Goal: Use online tool/utility: Utilize a website feature to perform a specific function

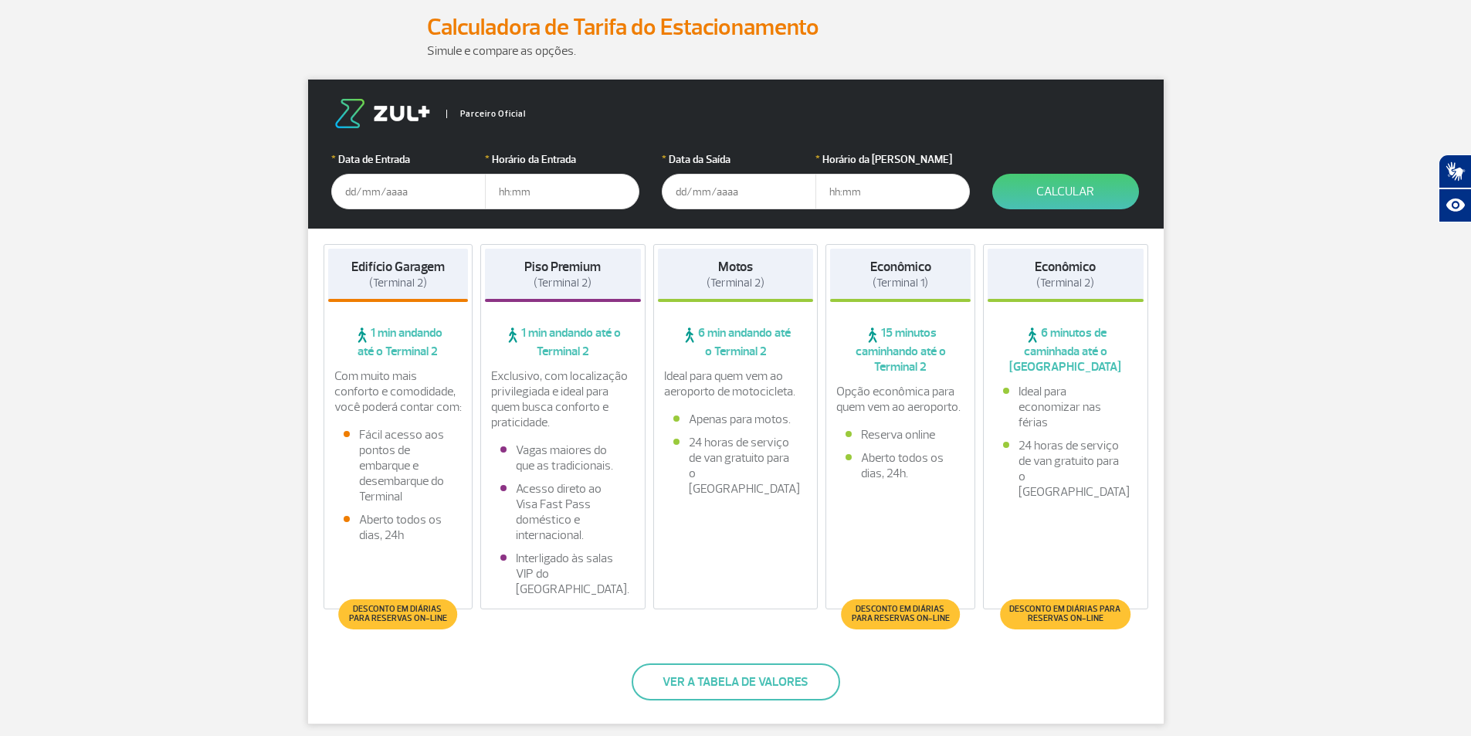
scroll to position [159, 0]
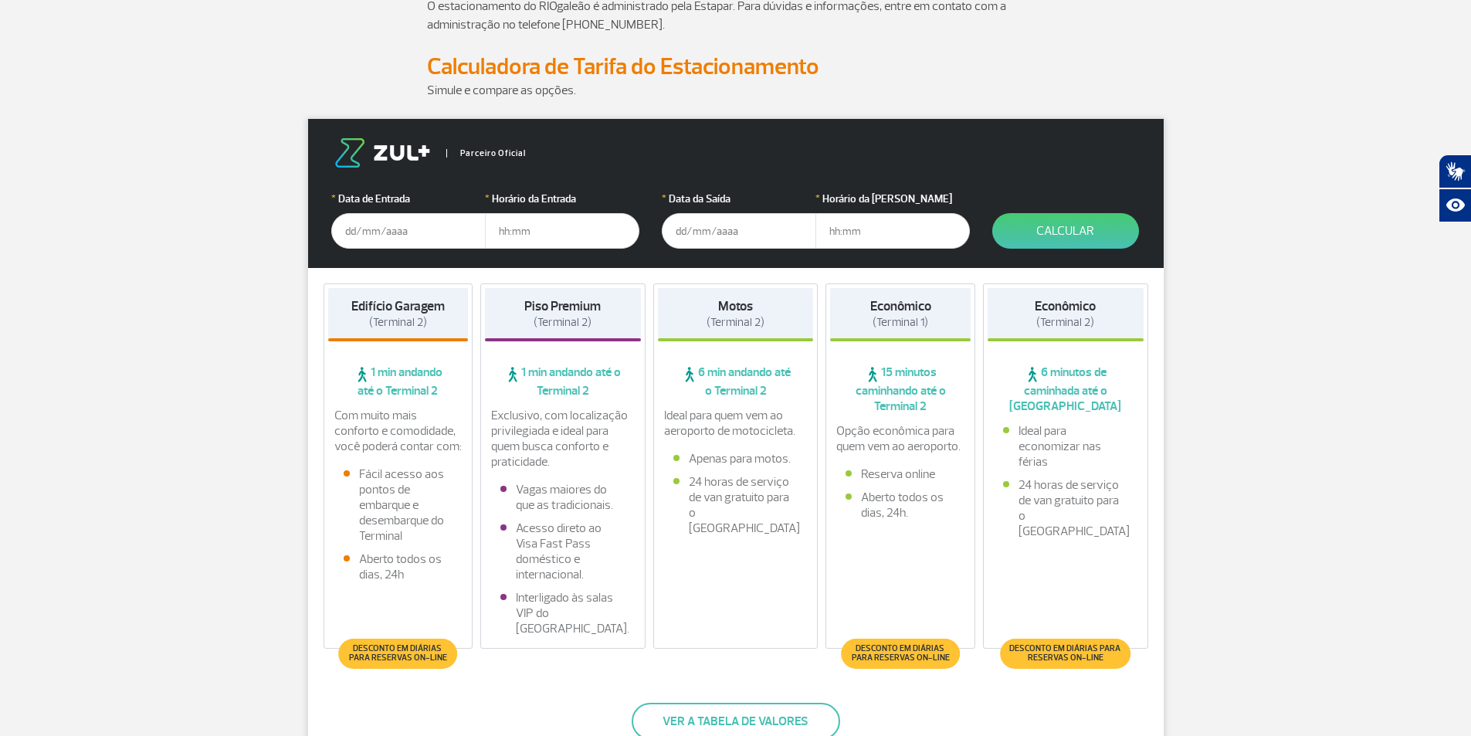
click at [360, 225] on input "text" at bounding box center [408, 231] width 154 height 36
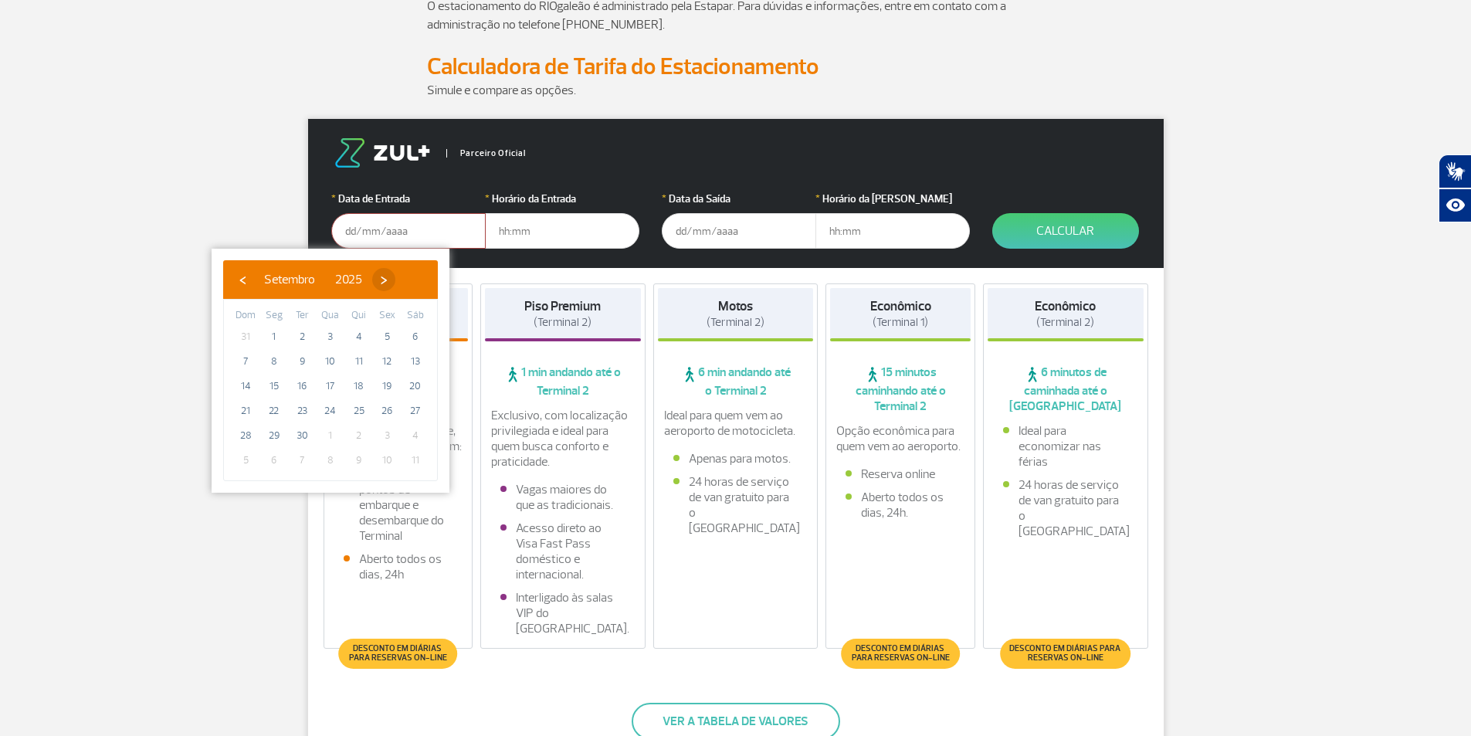
click at [395, 290] on span "›" at bounding box center [383, 279] width 23 height 23
click at [386, 286] on span "›" at bounding box center [374, 279] width 23 height 23
click at [398, 286] on span "›" at bounding box center [386, 279] width 23 height 23
click at [303, 438] on span "30" at bounding box center [302, 435] width 25 height 25
type input "[DATE]"
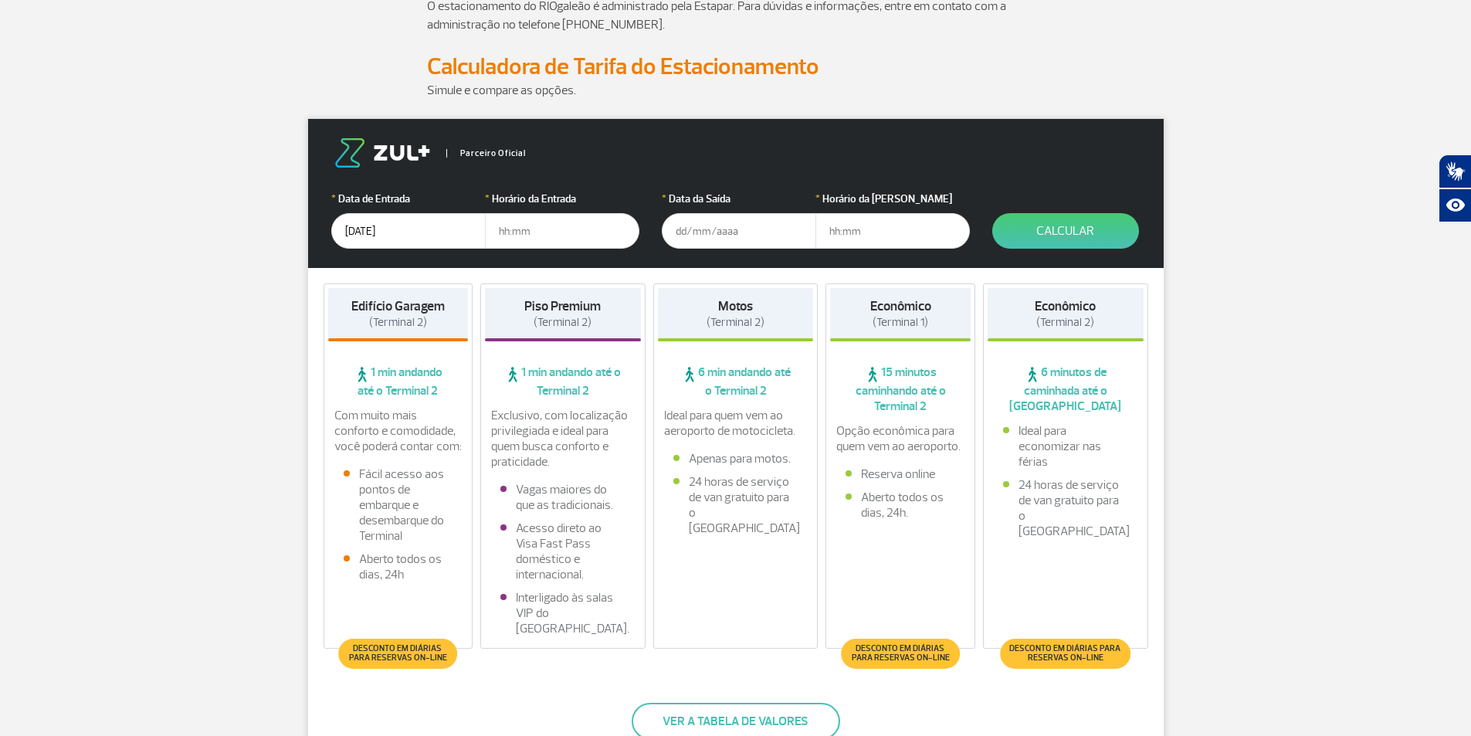
click at [487, 233] on input "text" at bounding box center [562, 231] width 154 height 36
type input "22:00"
click at [714, 242] on input "text" at bounding box center [739, 231] width 154 height 36
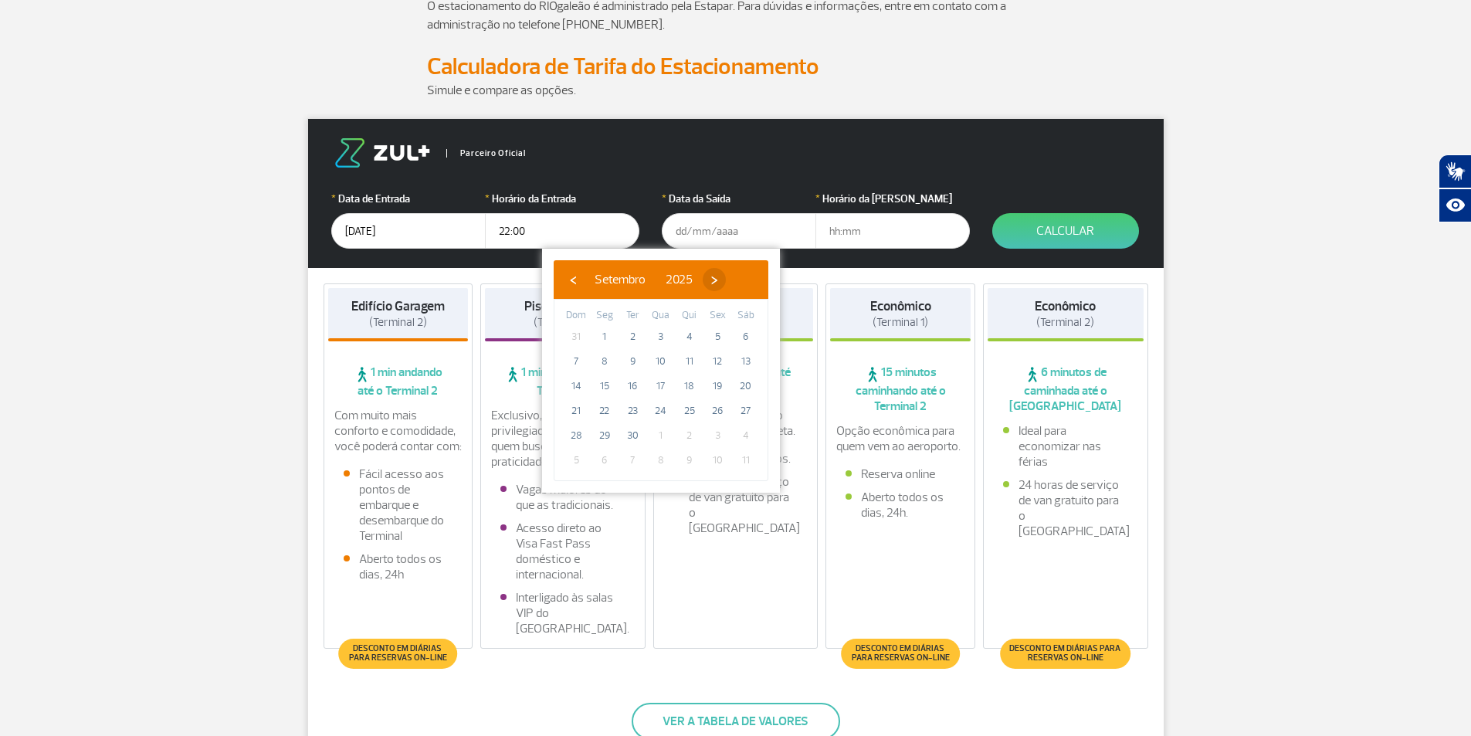
click at [726, 277] on span "›" at bounding box center [714, 279] width 23 height 23
click at [717, 277] on span "›" at bounding box center [704, 279] width 23 height 23
click at [728, 277] on span "›" at bounding box center [716, 279] width 23 height 23
click at [692, 437] on span "1" at bounding box center [689, 435] width 25 height 25
click at [728, 279] on span "›" at bounding box center [716, 279] width 23 height 23
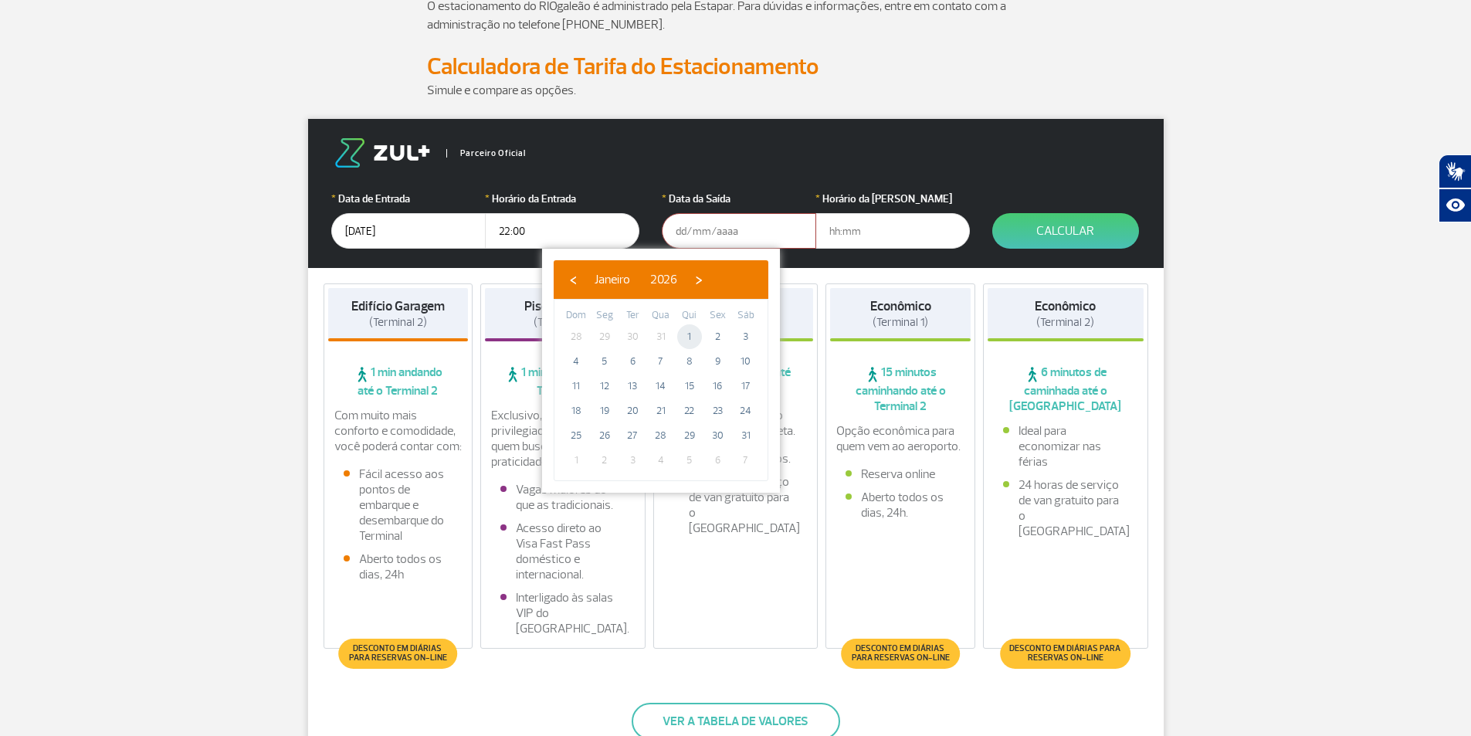
click at [695, 335] on span "1" at bounding box center [689, 336] width 25 height 25
type input "[DATE]"
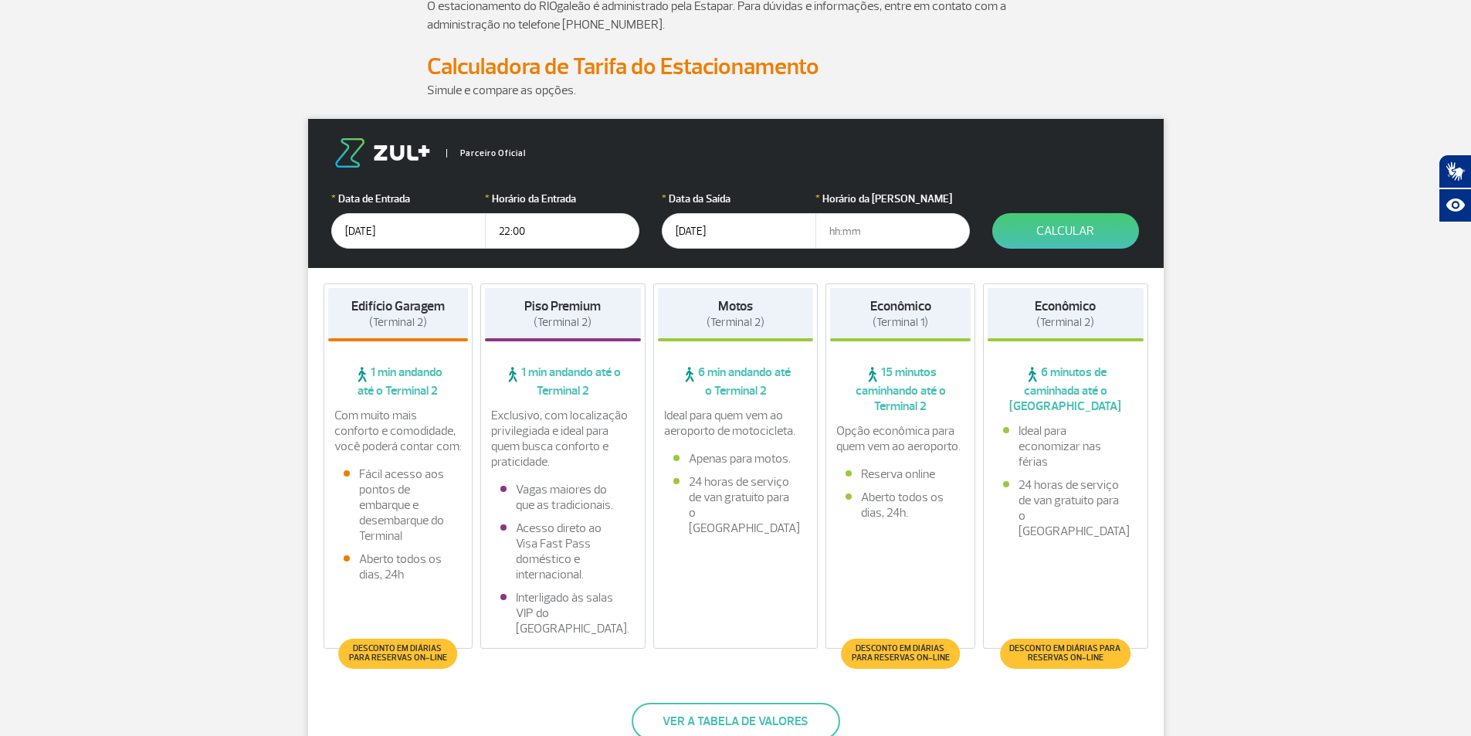
click at [829, 236] on input "text" at bounding box center [892, 231] width 154 height 36
type input "17:00"
click at [1038, 222] on button "Calcular" at bounding box center [1065, 231] width 147 height 36
